Goal: Task Accomplishment & Management: Use online tool/utility

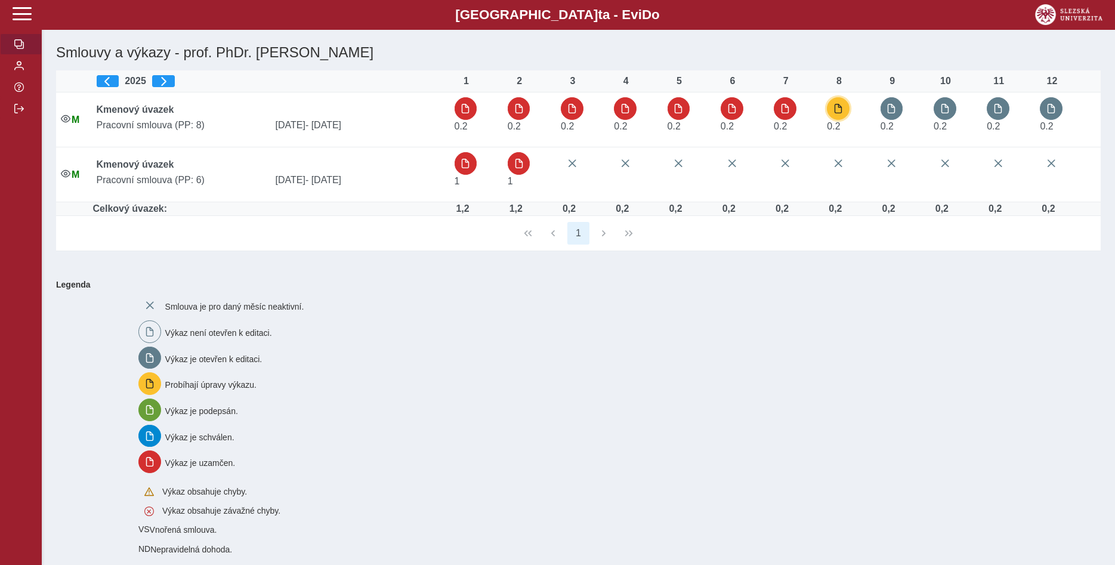
click at [843, 109] on span "button" at bounding box center [838, 109] width 10 height 10
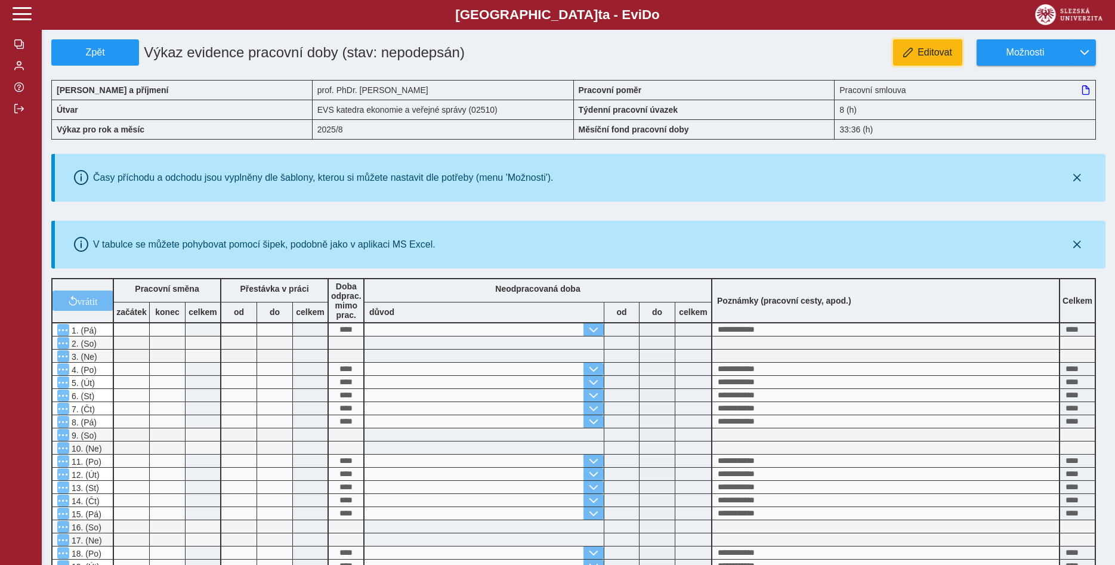
click at [929, 50] on span "Editovat" at bounding box center [934, 52] width 35 height 11
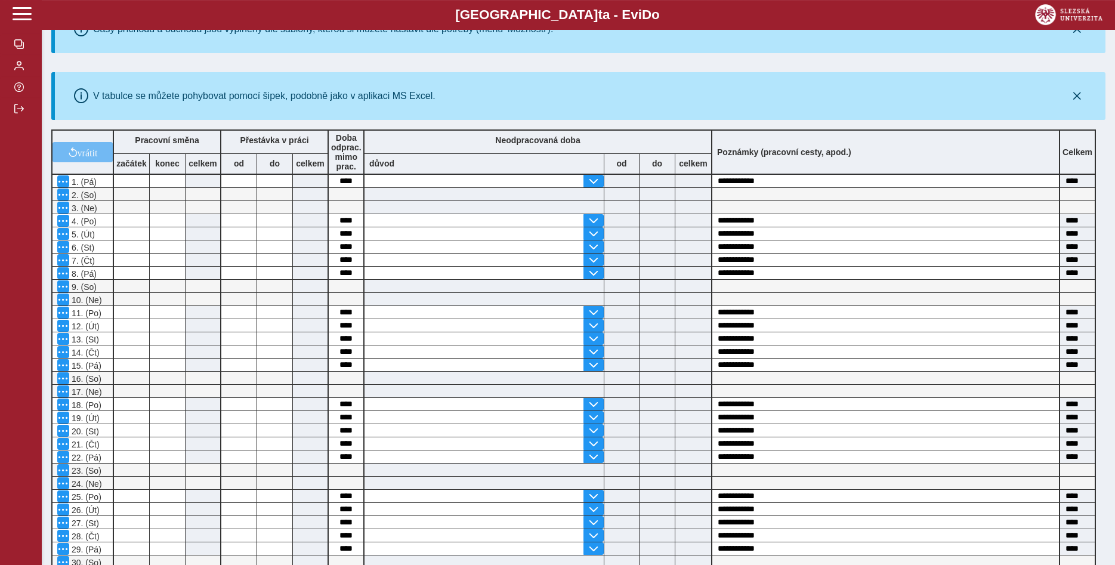
scroll to position [364, 0]
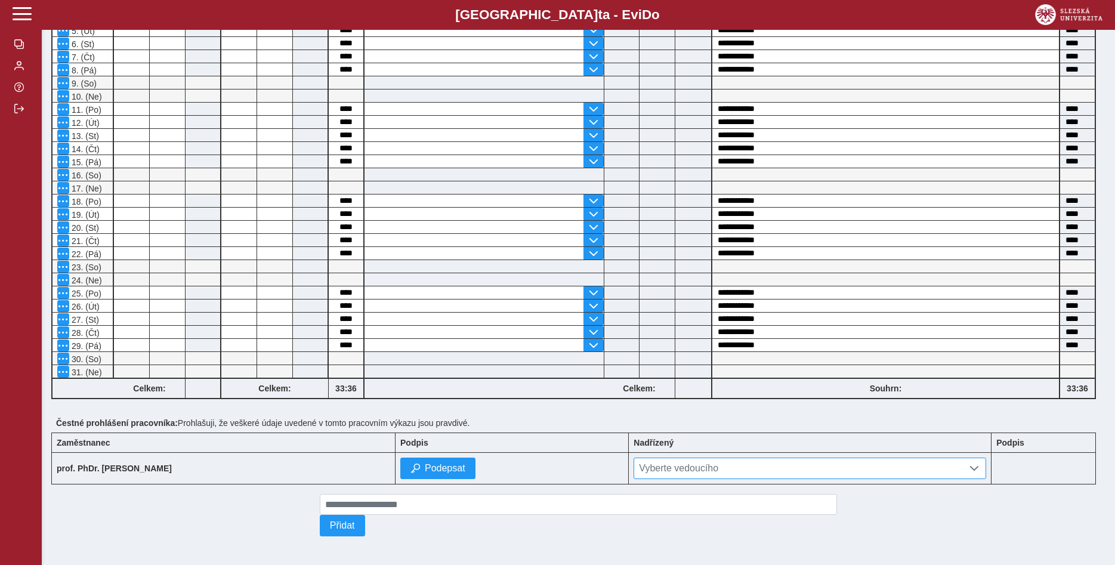
click at [979, 463] on span at bounding box center [974, 468] width 10 height 10
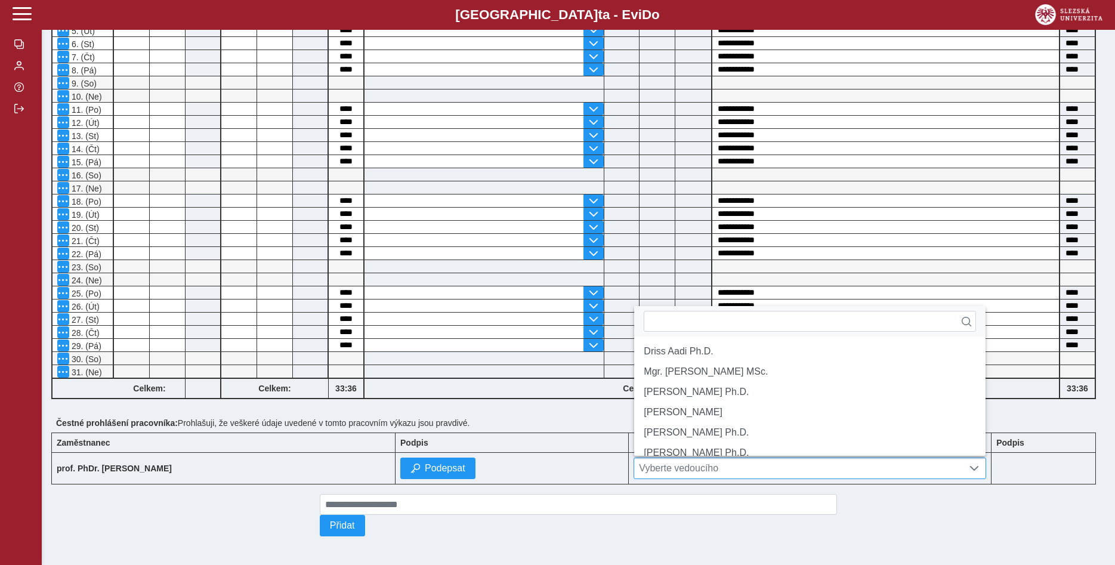
scroll to position [7, 49]
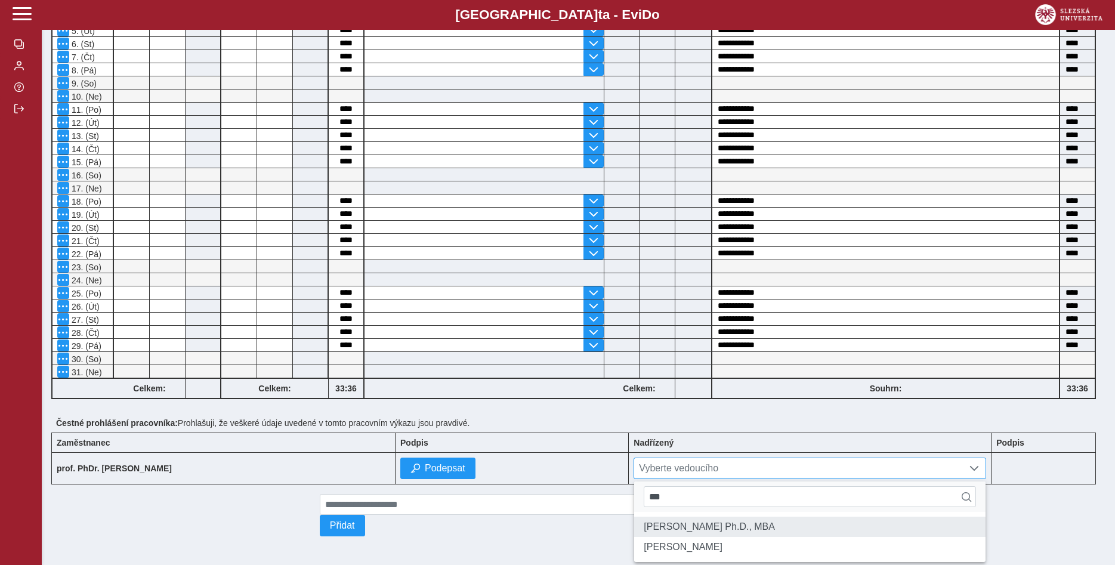
type input "***"
click at [746, 522] on li "[PERSON_NAME] Ph.D., MBA" at bounding box center [809, 526] width 351 height 20
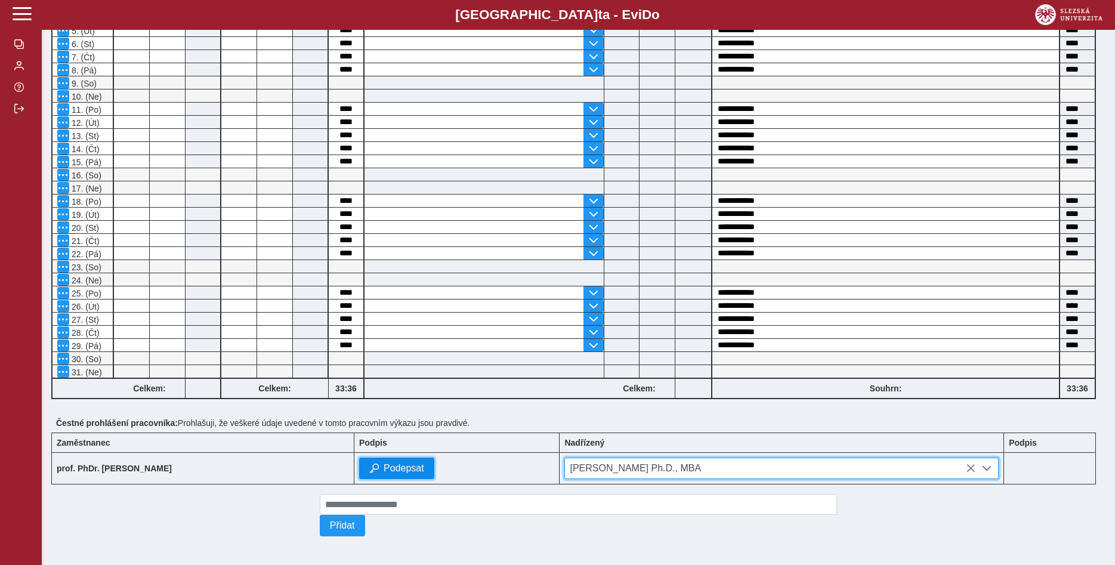
click at [424, 464] on span "Podepsat" at bounding box center [403, 468] width 41 height 11
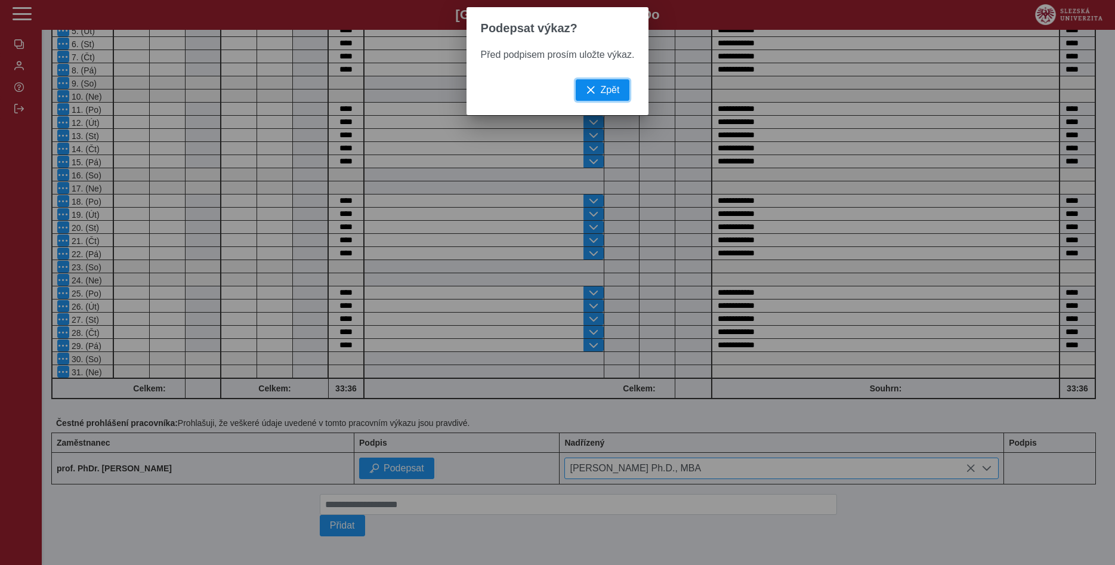
click at [595, 91] on button "Zpět" at bounding box center [602, 89] width 54 height 21
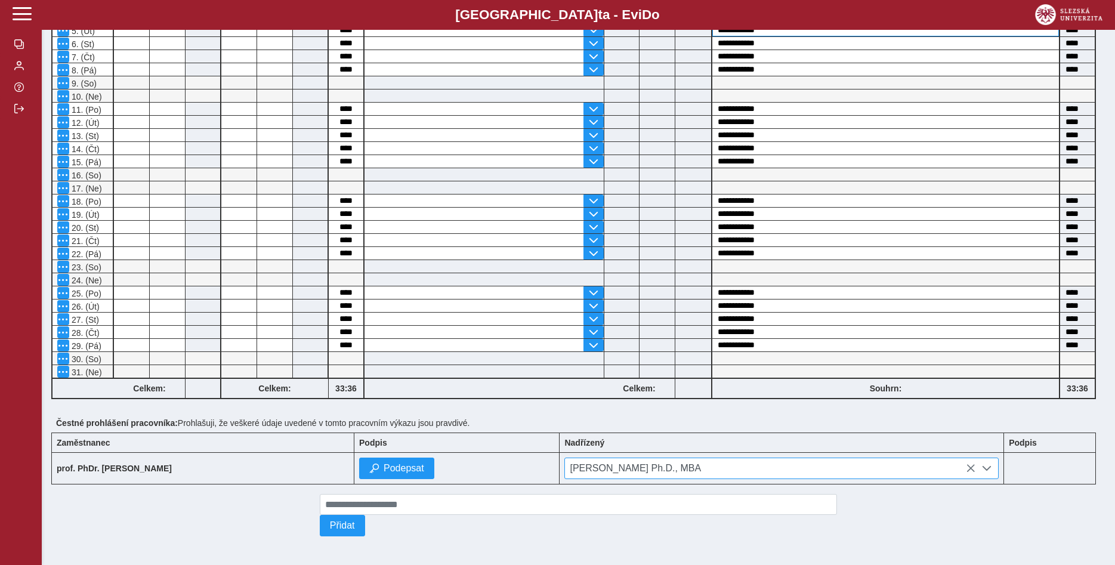
scroll to position [0, 0]
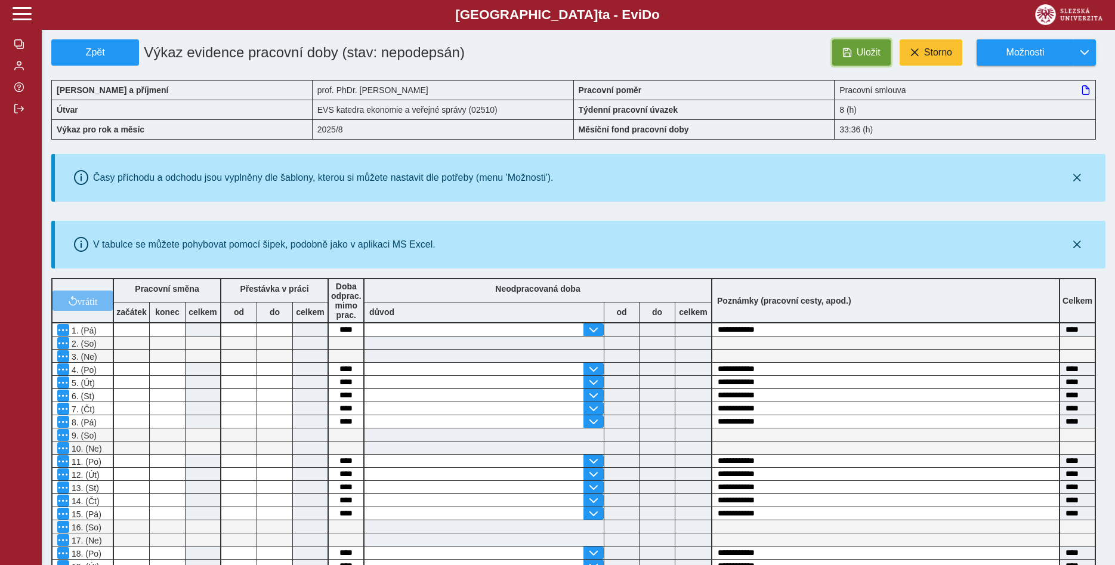
drag, startPoint x: 868, startPoint y: 47, endPoint x: 858, endPoint y: 54, distance: 11.9
click at [868, 46] on button "Uložit" at bounding box center [861, 52] width 58 height 26
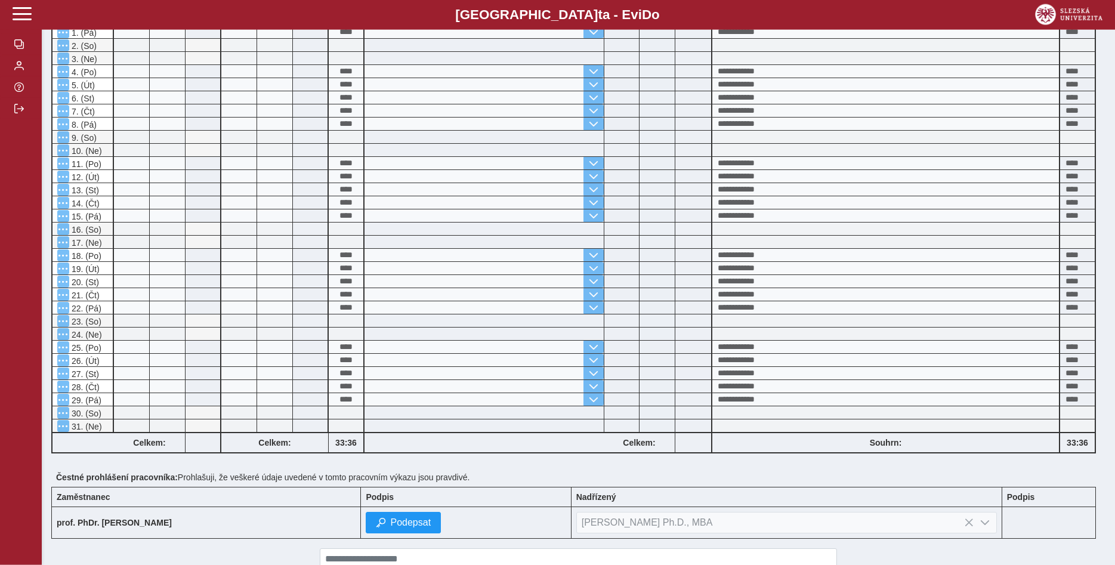
scroll to position [364, 0]
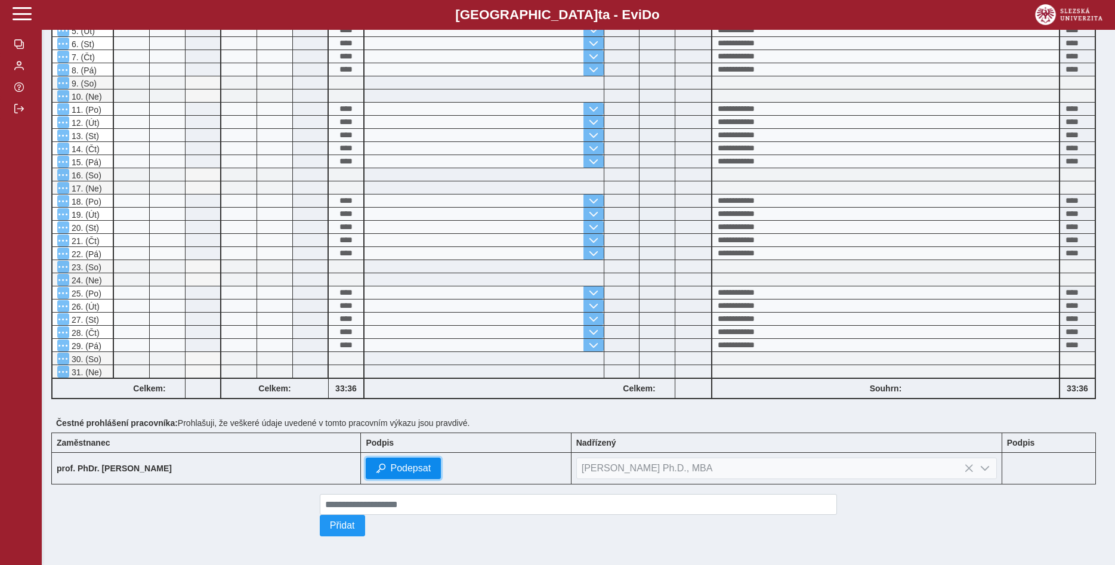
click at [431, 463] on span "Podepsat" at bounding box center [410, 468] width 41 height 11
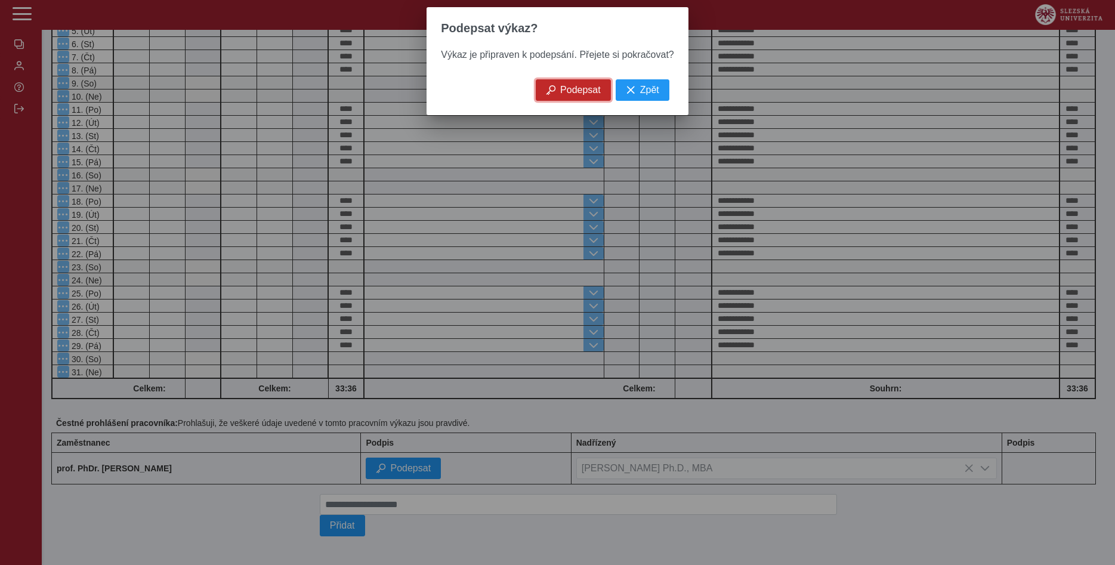
click at [565, 95] on span "Podepsat" at bounding box center [580, 90] width 41 height 11
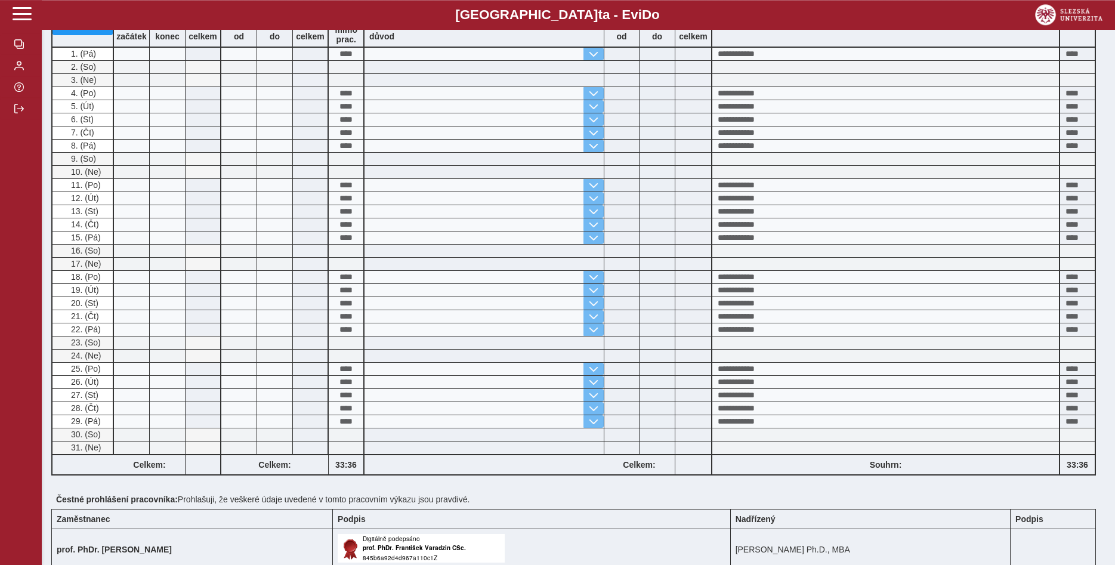
scroll to position [0, 0]
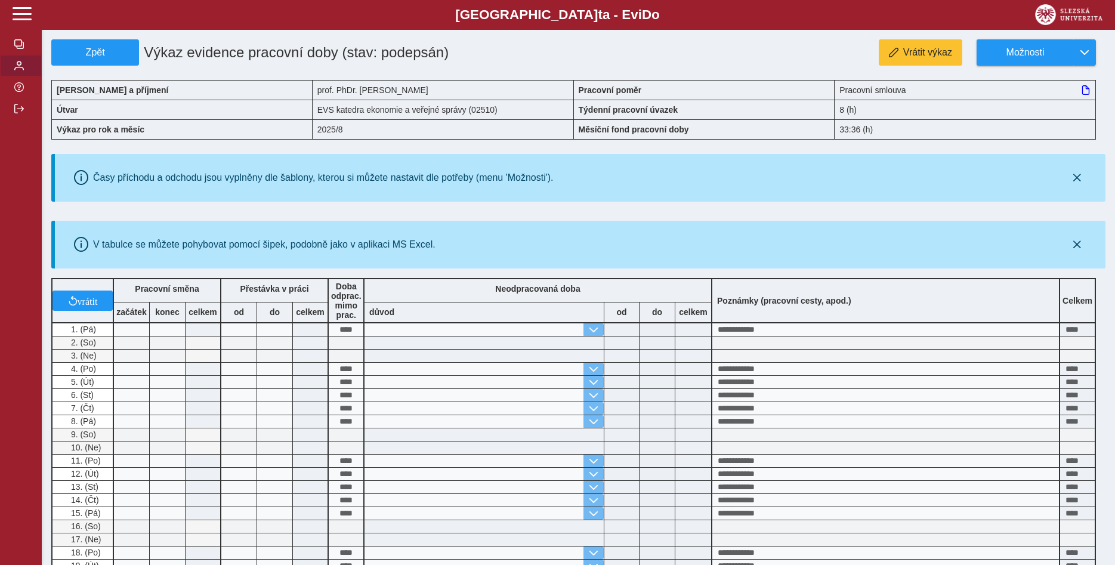
click at [20, 70] on span "button" at bounding box center [19, 66] width 10 height 10
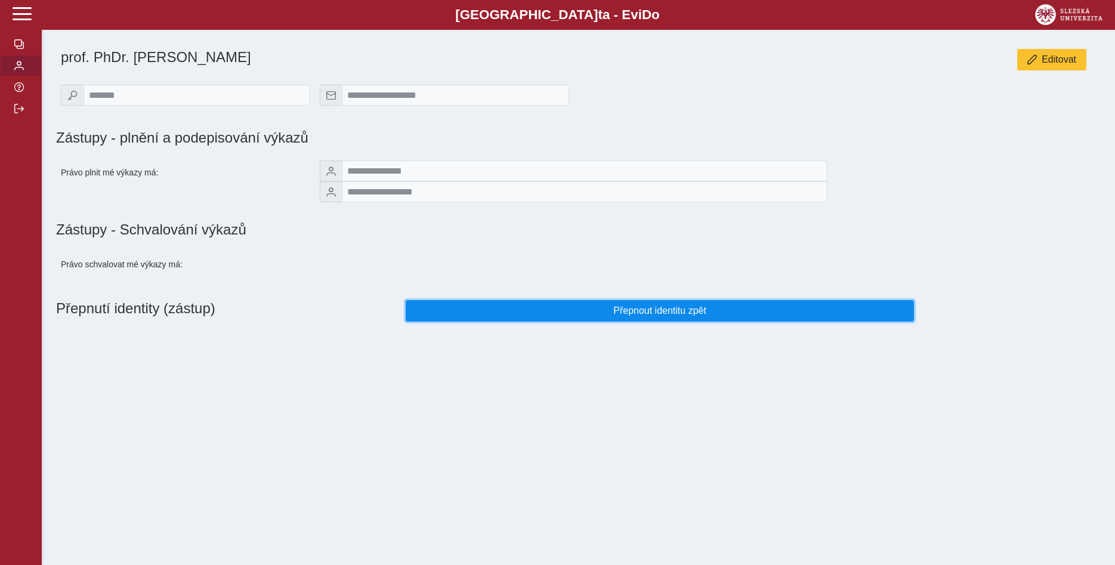
click at [682, 316] on span "Přepnout identitu zpět" at bounding box center [660, 310] width 488 height 11
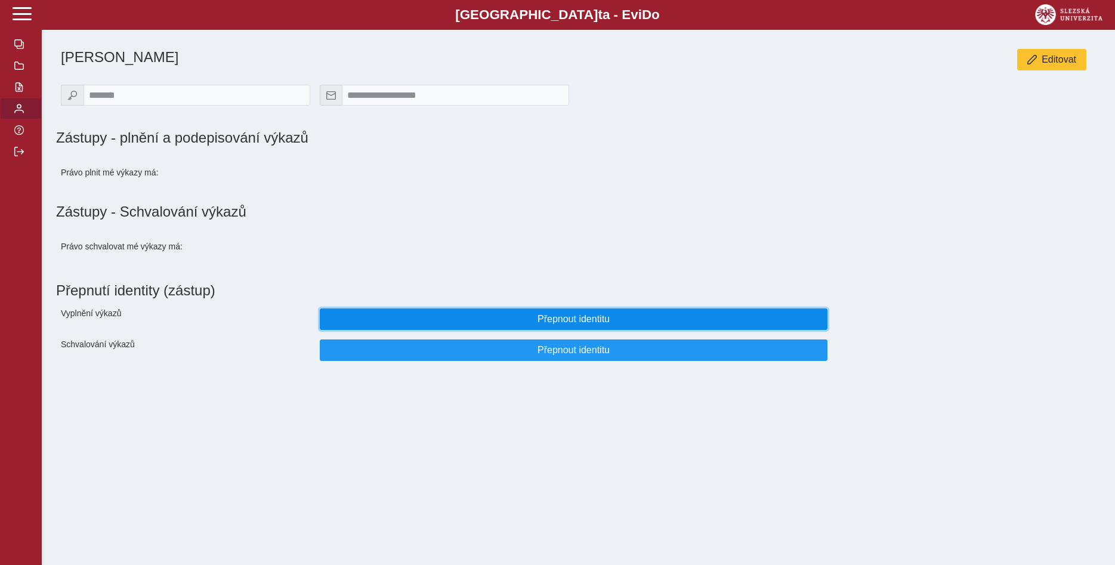
click at [664, 324] on span "Přepnout identitu" at bounding box center [574, 319] width 488 height 11
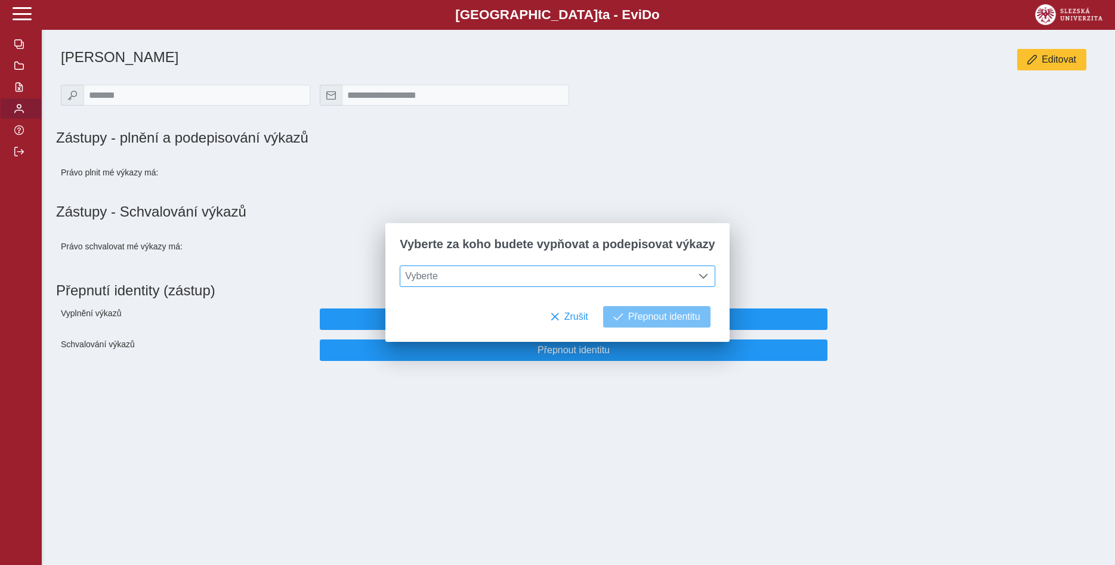
click at [698, 277] on span at bounding box center [703, 276] width 10 height 10
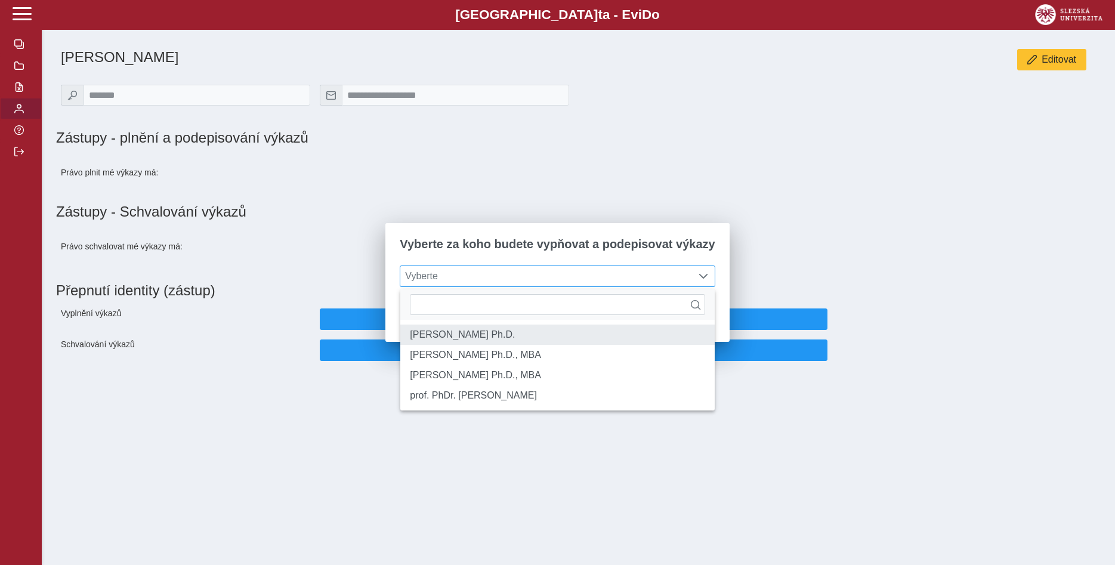
click at [664, 334] on li "[PERSON_NAME] Ph.D." at bounding box center [557, 334] width 314 height 20
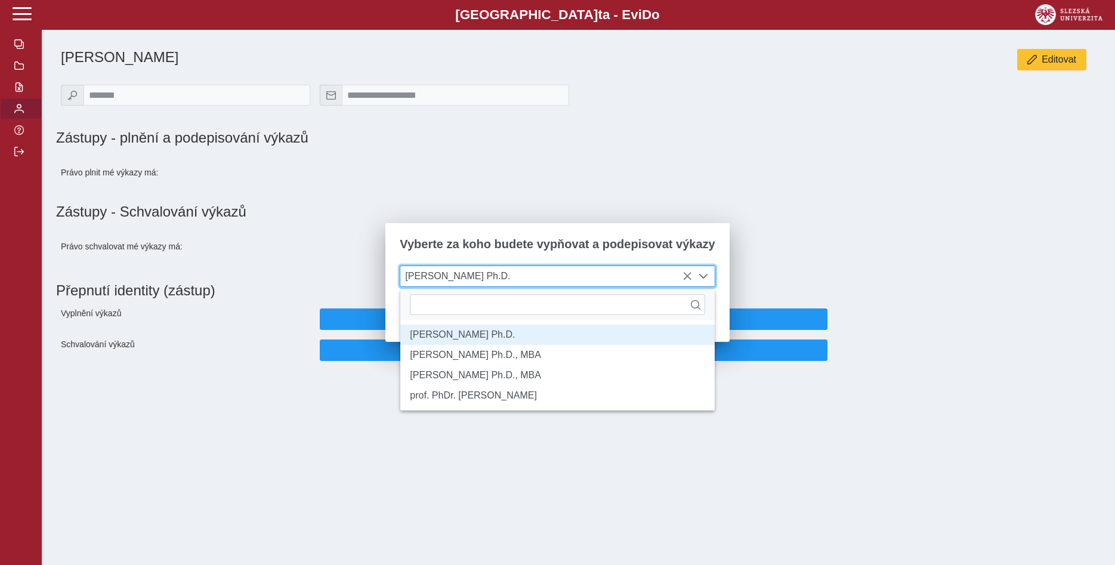
scroll to position [7, 49]
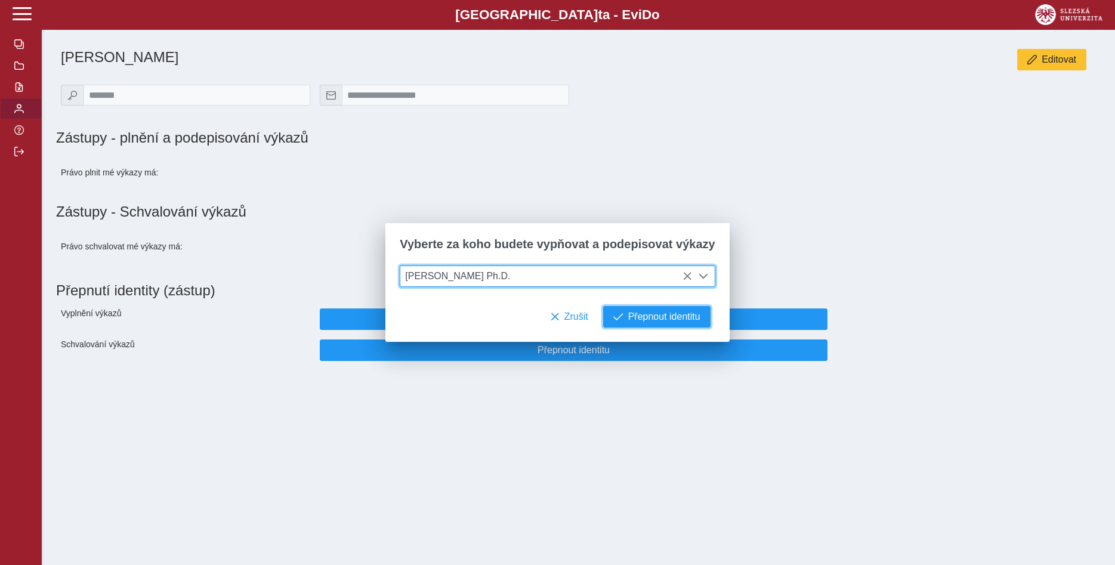
drag, startPoint x: 648, startPoint y: 318, endPoint x: 640, endPoint y: 318, distance: 7.2
click at [648, 318] on span "Přepnout identitu" at bounding box center [664, 316] width 72 height 11
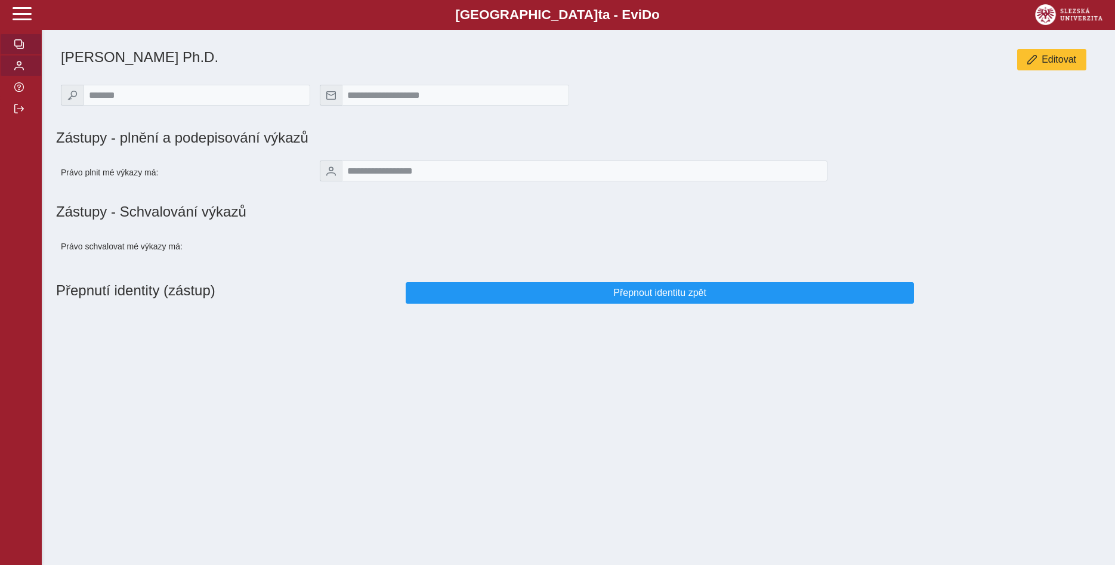
click at [22, 49] on span "button" at bounding box center [19, 44] width 10 height 10
